Goal: Transaction & Acquisition: Register for event/course

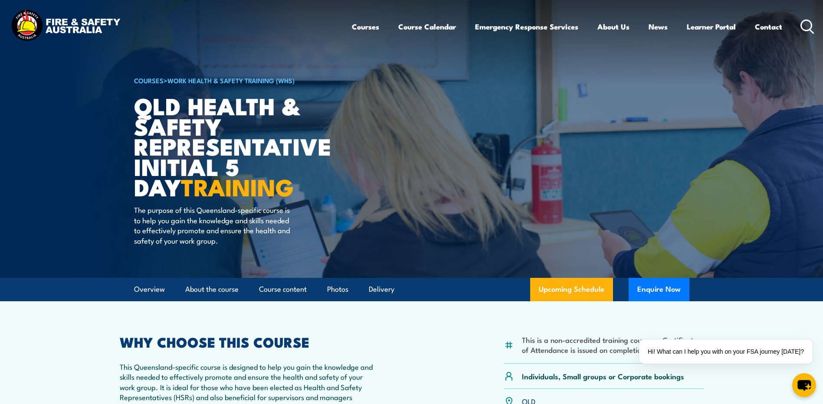
click at [803, 20] on icon at bounding box center [808, 27] width 14 height 14
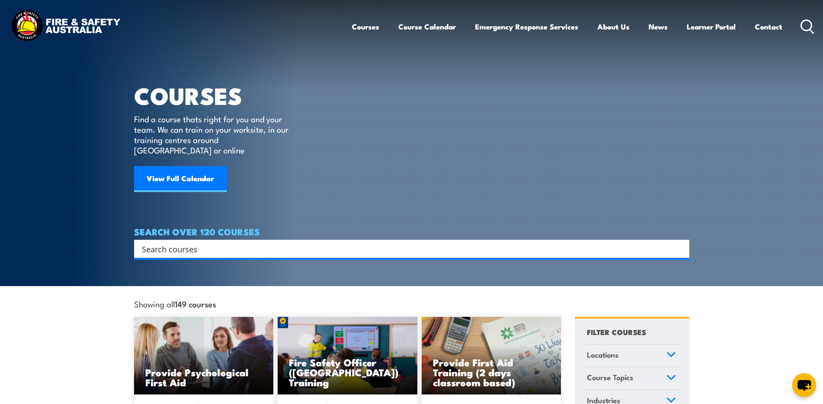
click at [211, 243] on input "Search input" at bounding box center [406, 249] width 529 height 13
paste input "[PERSON_NAME] Work Permit Procedure & Module 49 Gas Detection"
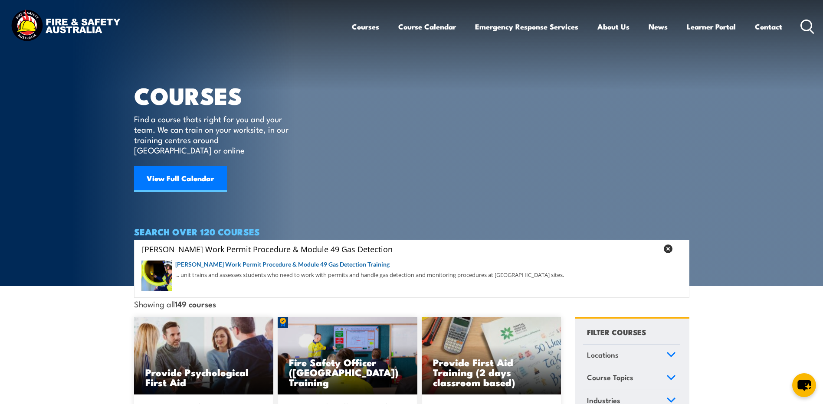
click at [141, 243] on div "antos Work Permit Procedure & Module 49 Gas Detection Search" at bounding box center [411, 249] width 549 height 12
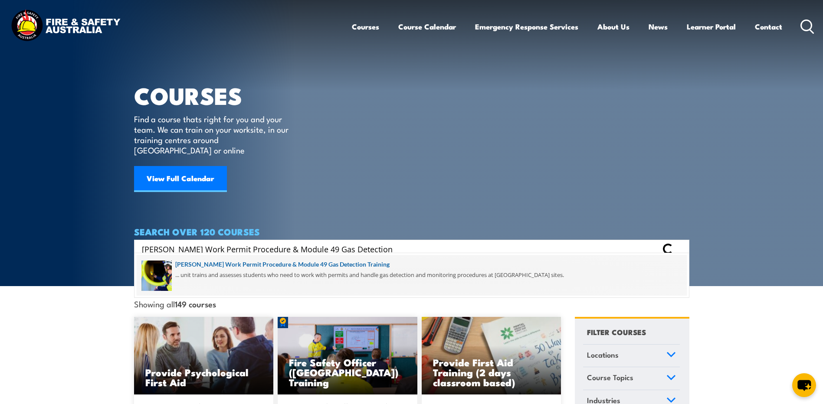
type input "Santos Work Permit Procedure & Module 49 Gas Detection"
click at [283, 264] on span at bounding box center [412, 275] width 550 height 41
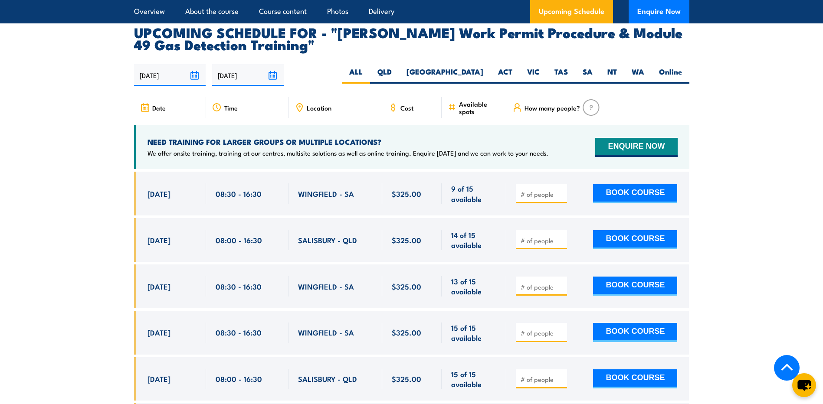
scroll to position [1432, 0]
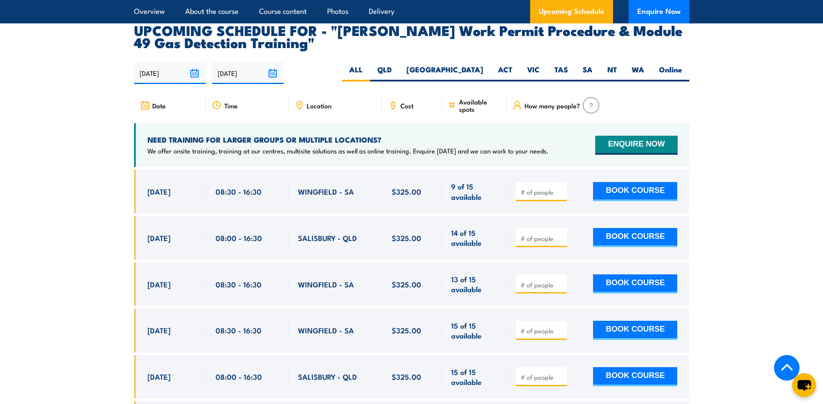
click at [536, 234] on input "number" at bounding box center [542, 238] width 43 height 9
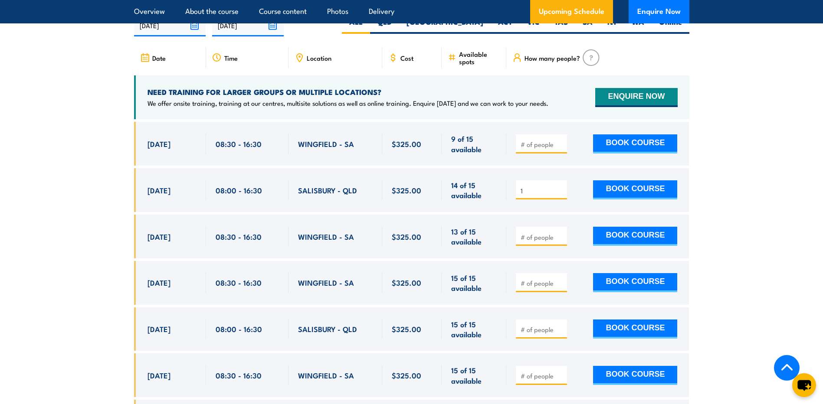
scroll to position [1476, 0]
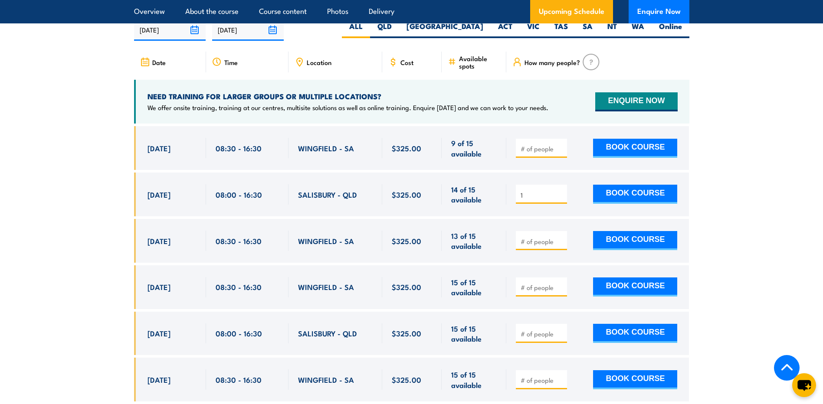
type input "1"
click at [56, 181] on section "UPCOMING SCHEDULE FOR - "Santos Work Permit Procedure & Module 49 Gas Detection…" at bounding box center [411, 220] width 823 height 481
click at [95, 168] on section "UPCOMING SCHEDULE FOR - "Santos Work Permit Procedure & Module 49 Gas Detection…" at bounding box center [411, 220] width 823 height 481
click at [632, 185] on button "BOOK COURSE" at bounding box center [635, 194] width 84 height 19
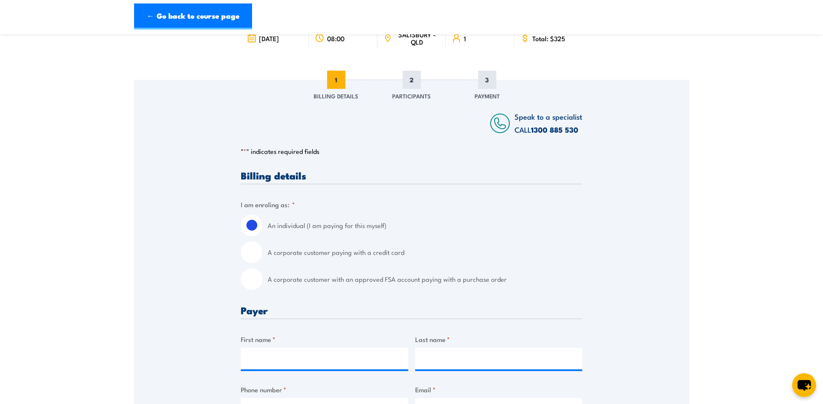
scroll to position [260, 0]
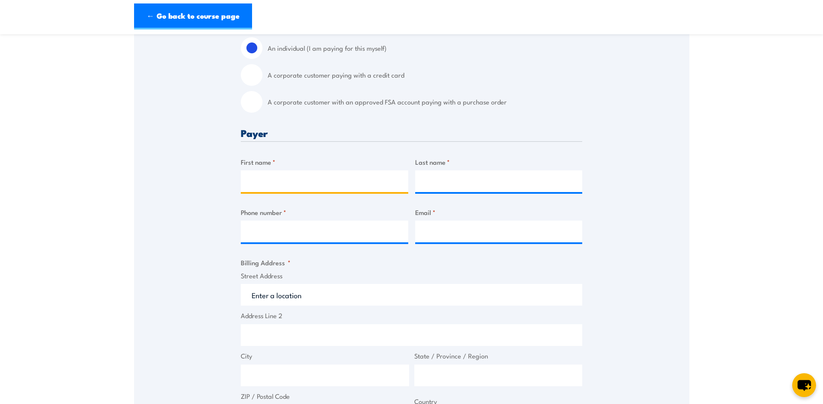
click at [314, 179] on input "First name *" at bounding box center [325, 182] width 168 height 22
type input "Charibel"
type input "Agapito"
type input "0461467069"
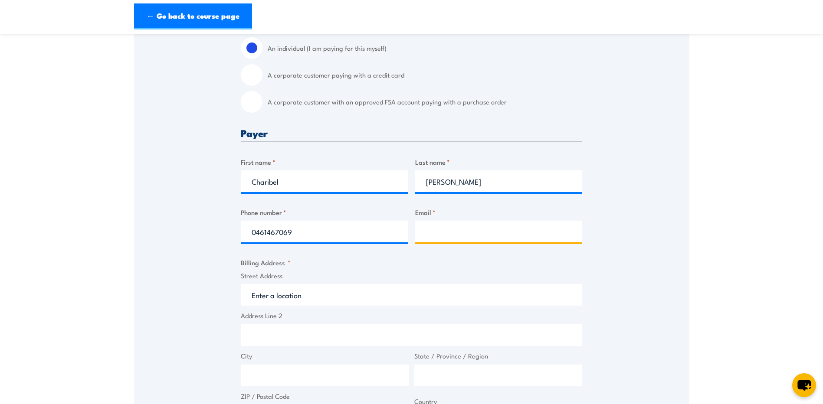
type input "bmestera@gmail.com"
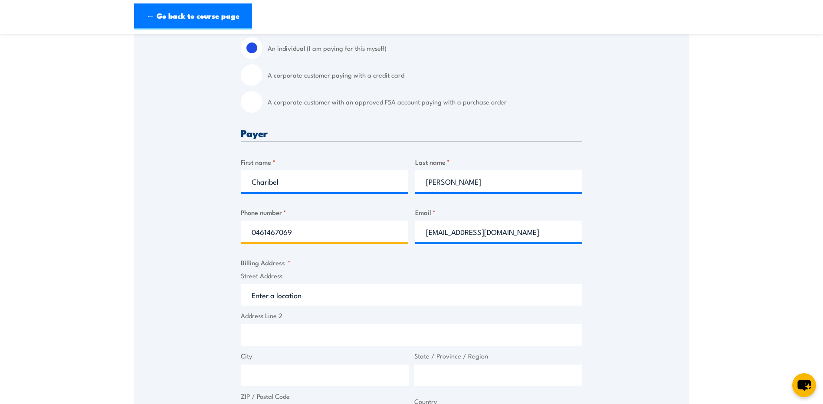
drag, startPoint x: 260, startPoint y: 233, endPoint x: 266, endPoint y: 239, distance: 8.9
click at [260, 233] on input "0461467069" at bounding box center [325, 232] width 168 height 22
type input "0439178845"
click at [341, 296] on input "Street Address" at bounding box center [412, 295] width 342 height 22
type input "14 Barrisdale Street"
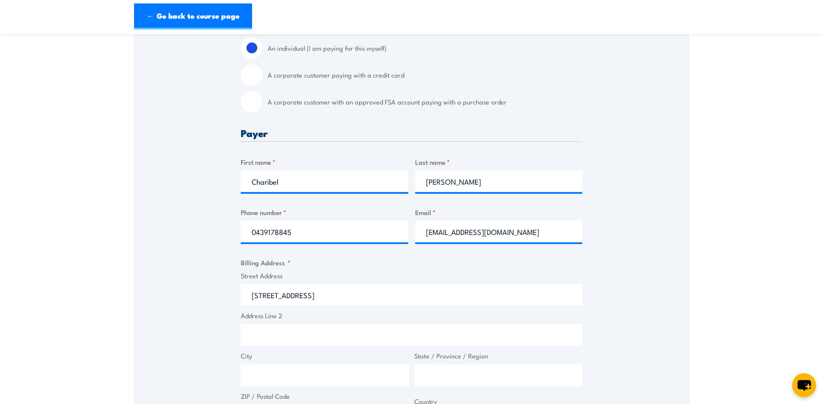
type input "14 Barrisdale Street"
type input "Heathwood"
type input "QLD"
type input "4110"
click at [640, 279] on div "Speak to a specialist CALL 1300 885 530 CALL 1300 885 530 " * " indicates requi…" at bounding box center [411, 306] width 555 height 809
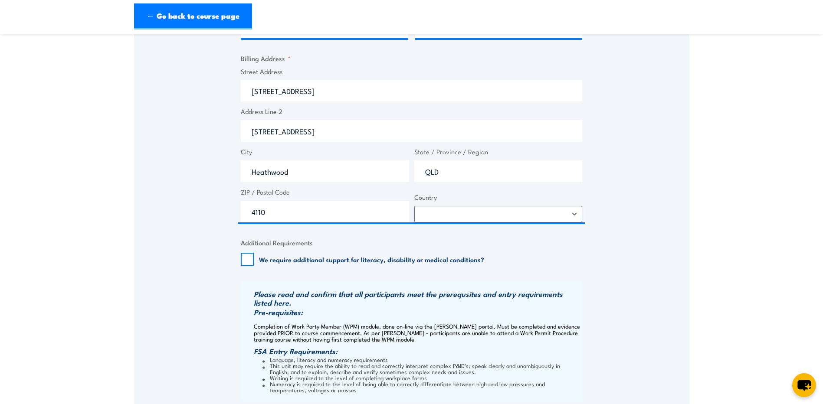
scroll to position [477, 0]
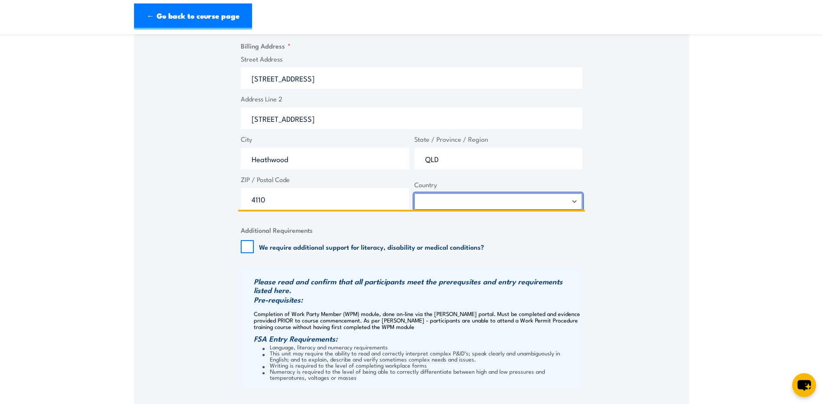
click at [575, 202] on select "Afghanistan Albania Algeria American Samoa Andorra Angola Anguilla Antarctica A…" at bounding box center [498, 202] width 168 height 16
select select "Australia"
click at [414, 194] on select "Afghanistan Albania Algeria American Samoa Andorra Angola Anguilla Antarctica A…" at bounding box center [498, 202] width 168 height 16
click at [741, 217] on section "Santos Work Permit Procedure & Module 49 Gas Detection Training 30 October 2025…" at bounding box center [411, 61] width 823 height 990
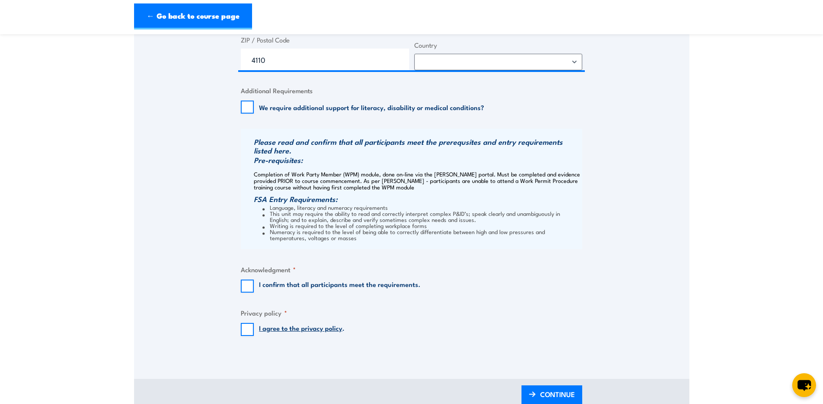
scroll to position [651, 0]
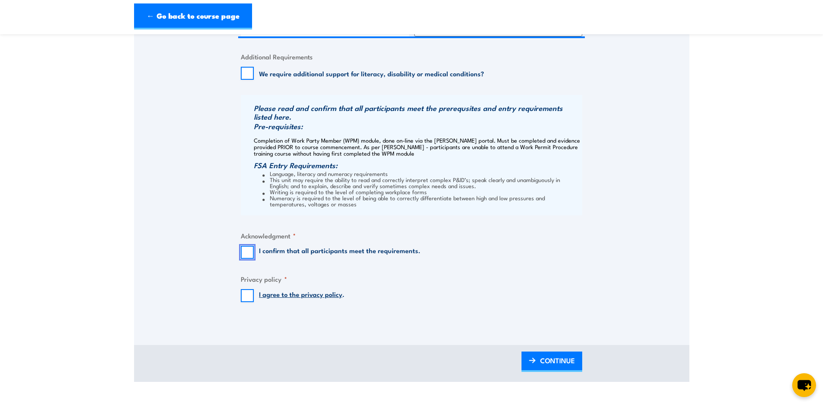
click at [247, 252] on input "I confirm that all participants meet the requirements." at bounding box center [247, 252] width 13 height 13
checkbox input "true"
click at [247, 296] on input "I agree to the privacy policy ." at bounding box center [247, 295] width 13 height 13
checkbox input "true"
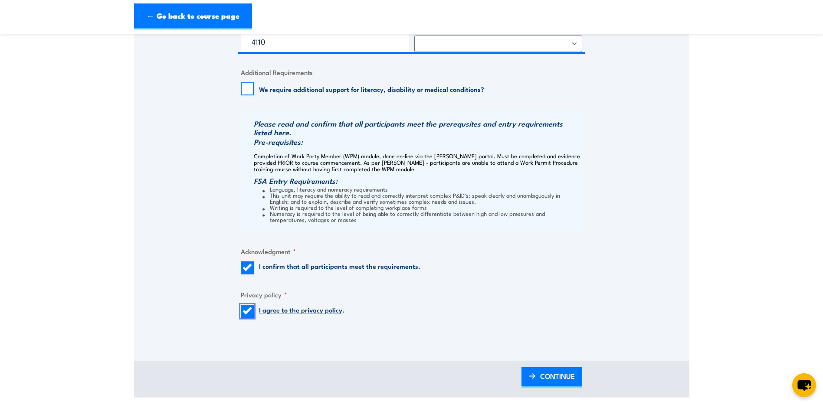
scroll to position [676, 0]
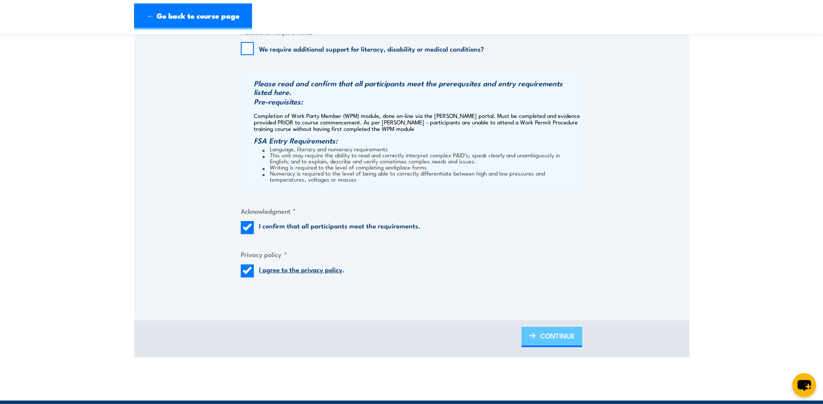
click at [575, 333] on span "CONTINUE" at bounding box center [557, 336] width 35 height 23
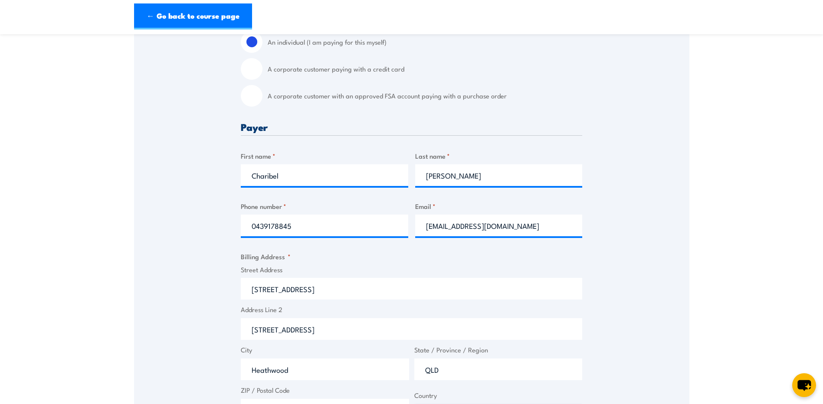
scroll to position [472, 0]
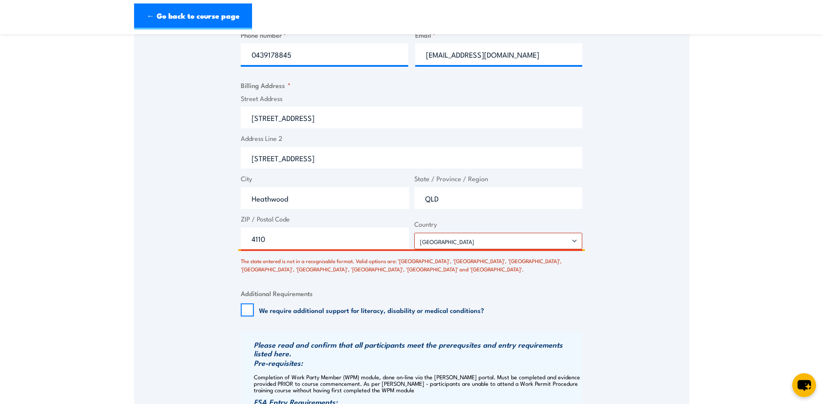
click at [527, 195] on input "QLD" at bounding box center [498, 198] width 168 height 22
click at [605, 280] on div "Speak to a specialist CALL 1300 885 530 CALL 1300 885 530 There was a problem w…" at bounding box center [411, 124] width 555 height 867
click at [467, 201] on input "QLD" at bounding box center [498, 198] width 168 height 22
type input "Queensland"
click at [634, 273] on div "Speak to a specialist CALL 1300 885 530 CALL 1300 885 530 There was a problem w…" at bounding box center [411, 124] width 555 height 867
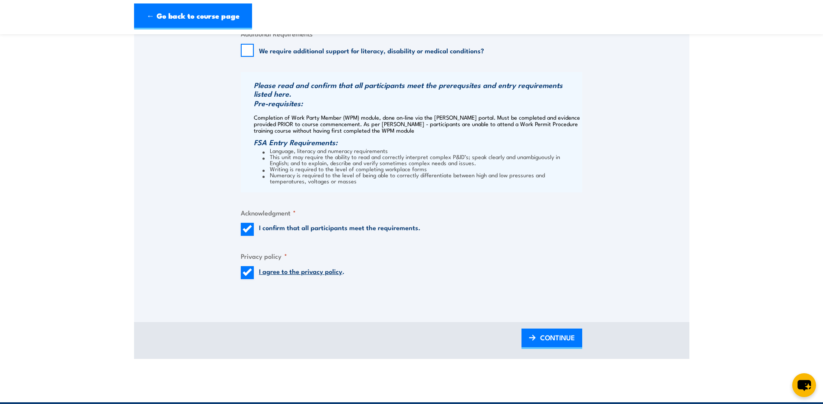
scroll to position [732, 0]
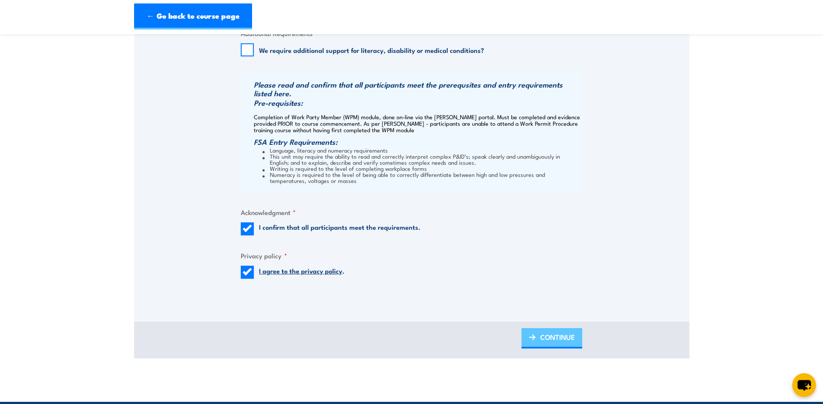
click at [568, 336] on span "CONTINUE" at bounding box center [557, 337] width 35 height 23
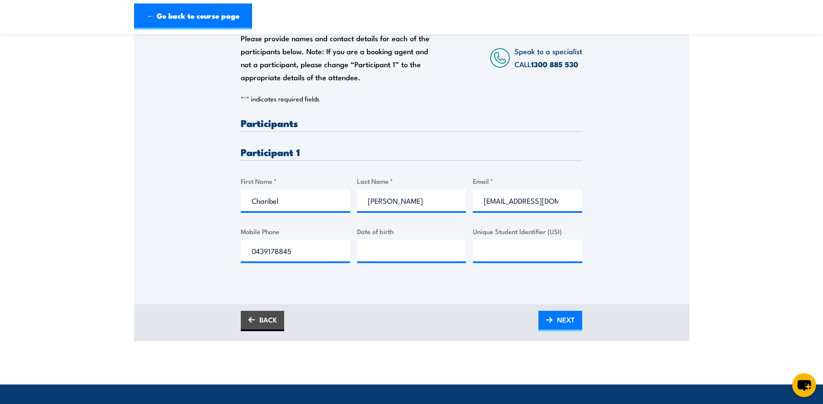
scroll to position [174, 0]
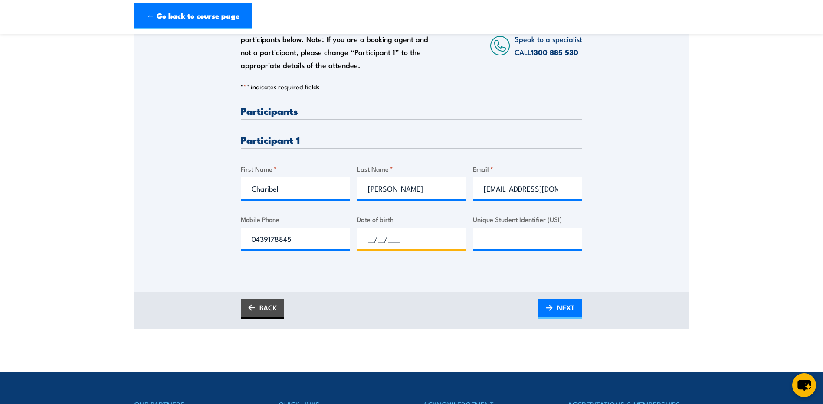
click at [431, 236] on input "__/__/____" at bounding box center [411, 239] width 109 height 22
click at [371, 238] on input "__/__/____" at bounding box center [411, 239] width 109 height 22
type input "18/08/1978"
click at [629, 258] on div "Please provide names and contact details for each of the participants below. No…" at bounding box center [411, 128] width 555 height 279
click at [530, 240] on input "Unique Student Identifier (USI)" at bounding box center [527, 239] width 109 height 22
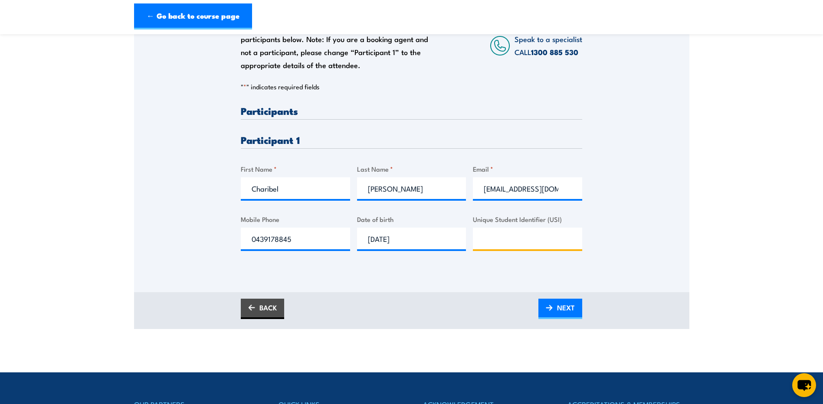
click at [493, 238] on input "Unique Student Identifier (USI)" at bounding box center [527, 239] width 109 height 22
click at [667, 260] on div "Please provide names and contact details for each of the participants below. No…" at bounding box center [411, 128] width 555 height 279
click at [570, 309] on span "NEXT" at bounding box center [566, 307] width 18 height 23
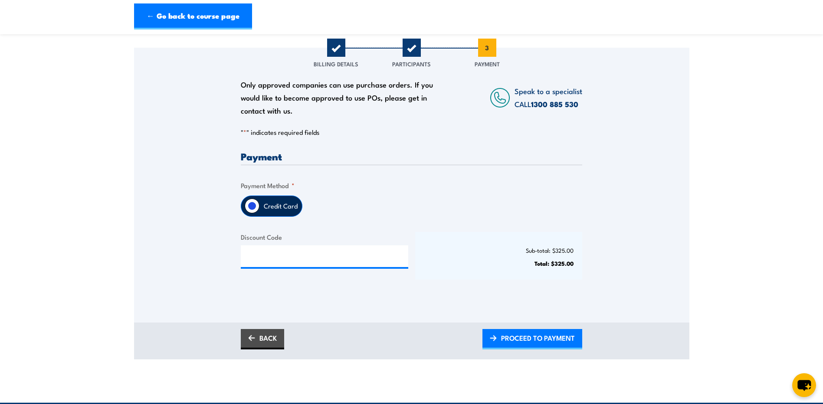
scroll to position [130, 0]
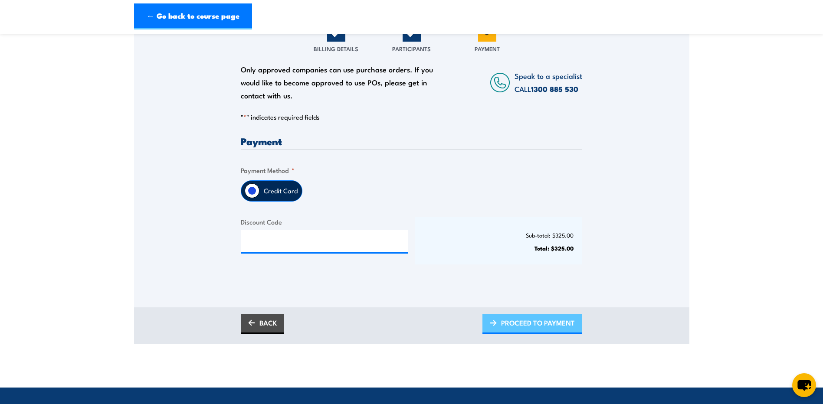
click at [564, 323] on span "PROCEED TO PAYMENT" at bounding box center [538, 323] width 74 height 23
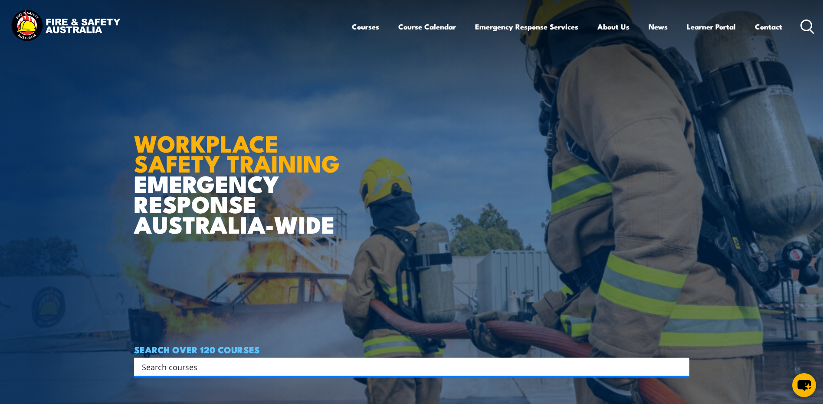
drag, startPoint x: 805, startPoint y: 25, endPoint x: 795, endPoint y: 31, distance: 11.0
click at [804, 25] on icon at bounding box center [808, 27] width 14 height 14
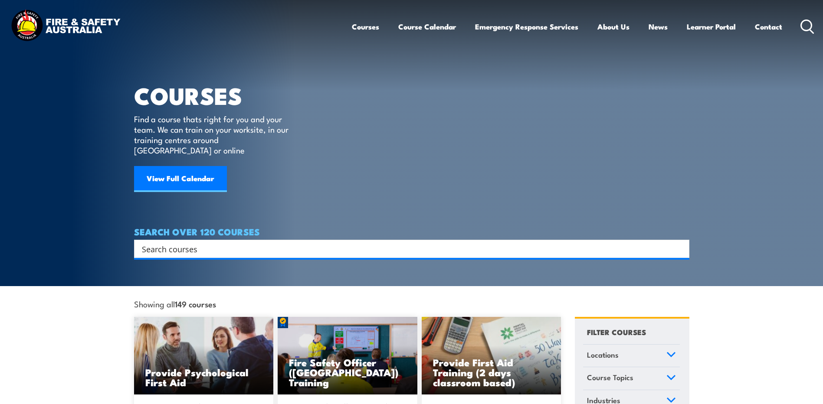
click at [273, 243] on input "Search input" at bounding box center [406, 249] width 529 height 13
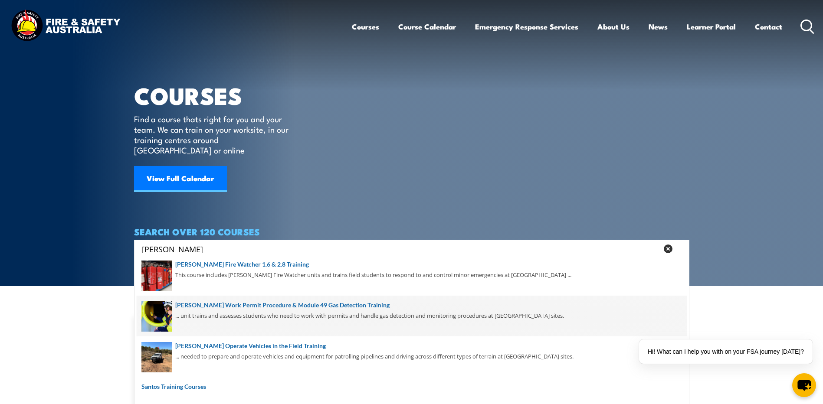
type input "santos"
click at [293, 307] on span at bounding box center [412, 316] width 550 height 41
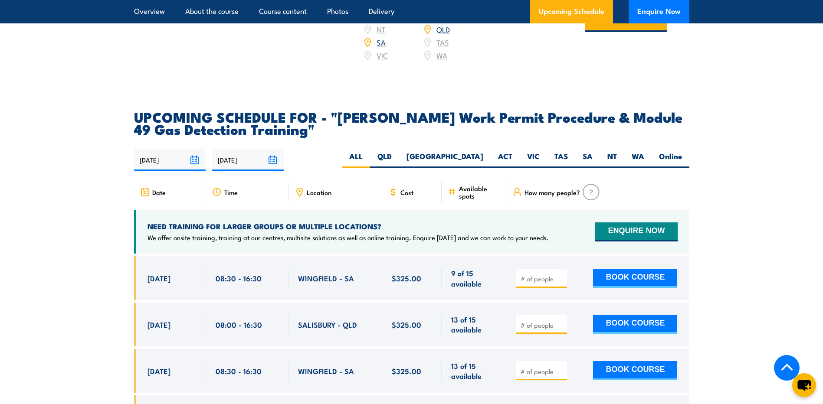
scroll to position [1389, 0]
